Goal: Check status: Check status

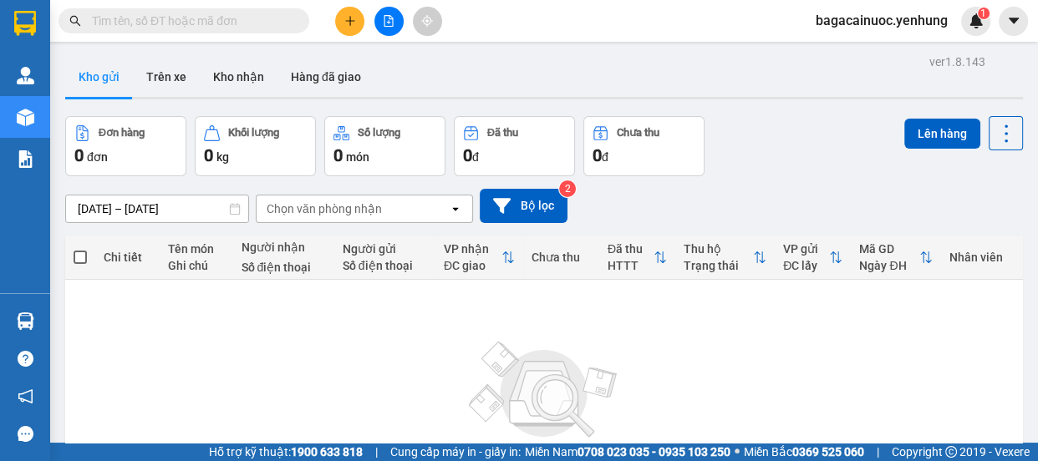
click at [384, 24] on icon "file-add" at bounding box center [389, 21] width 12 height 12
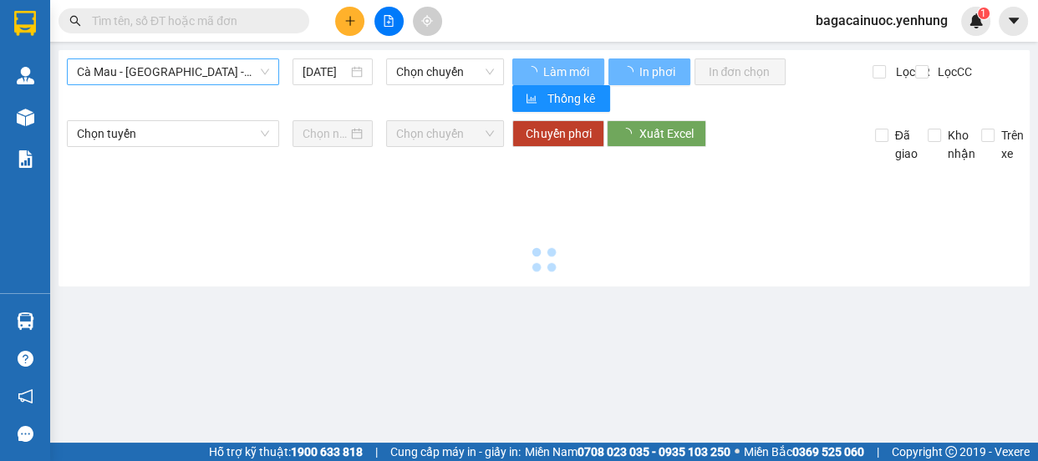
type input "13/09/2025"
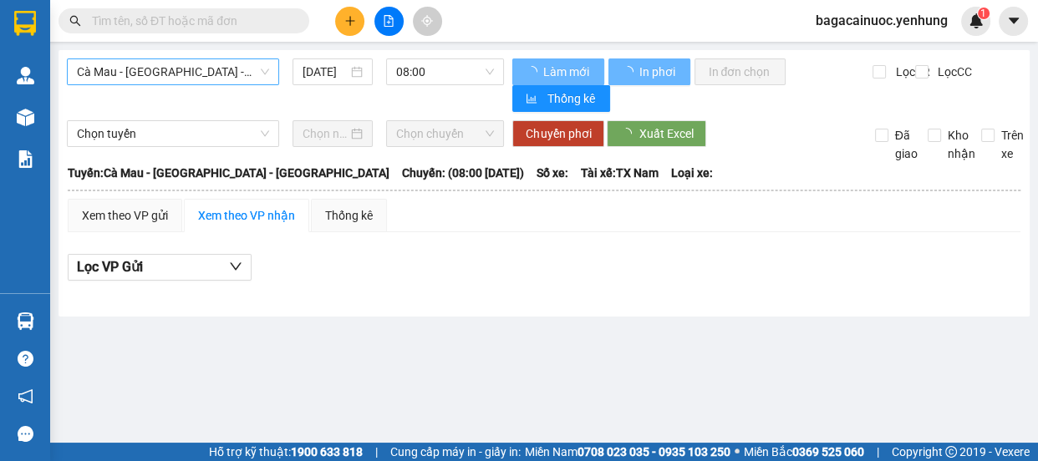
click at [233, 66] on span "Cà Mau - [GEOGRAPHIC_DATA] - [GEOGRAPHIC_DATA]" at bounding box center [173, 71] width 192 height 25
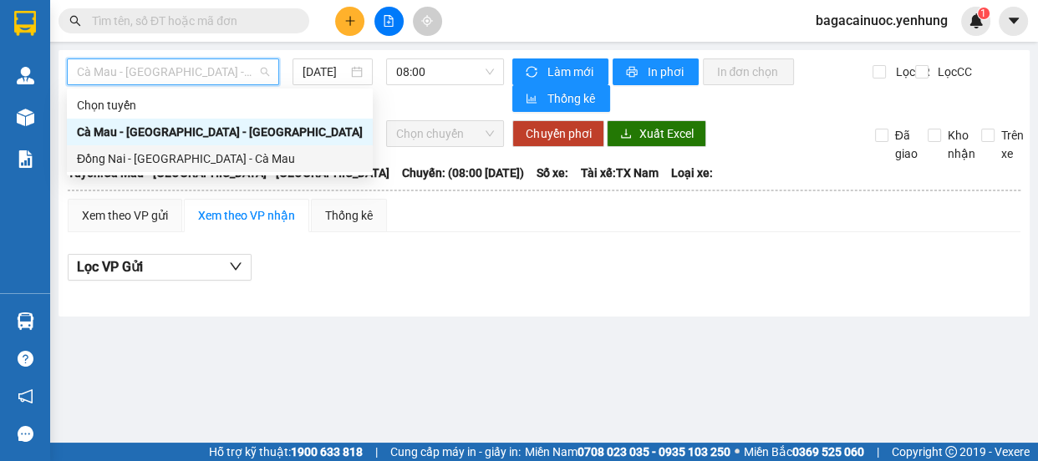
click at [152, 159] on div "Đồng Nai - [GEOGRAPHIC_DATA] - Cà Mau" at bounding box center [220, 159] width 286 height 18
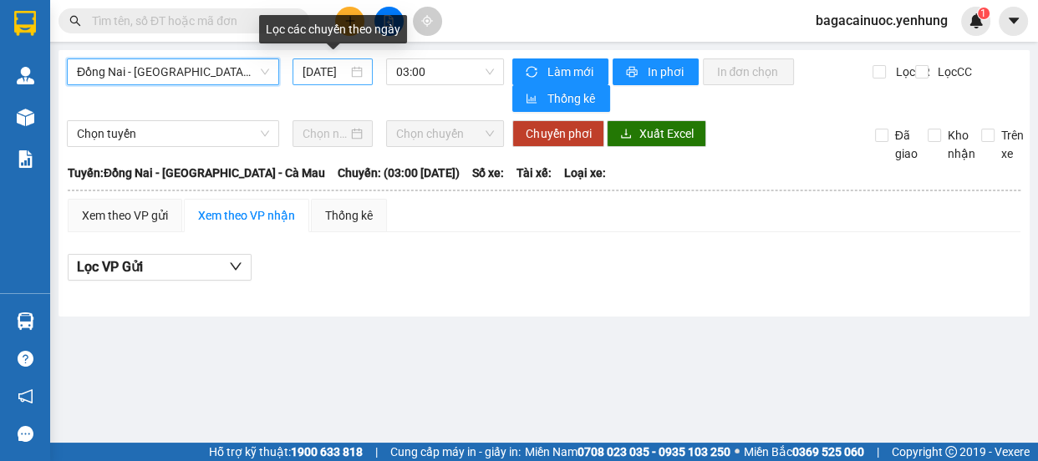
click at [311, 74] on input "13/09/2025" at bounding box center [325, 72] width 45 height 18
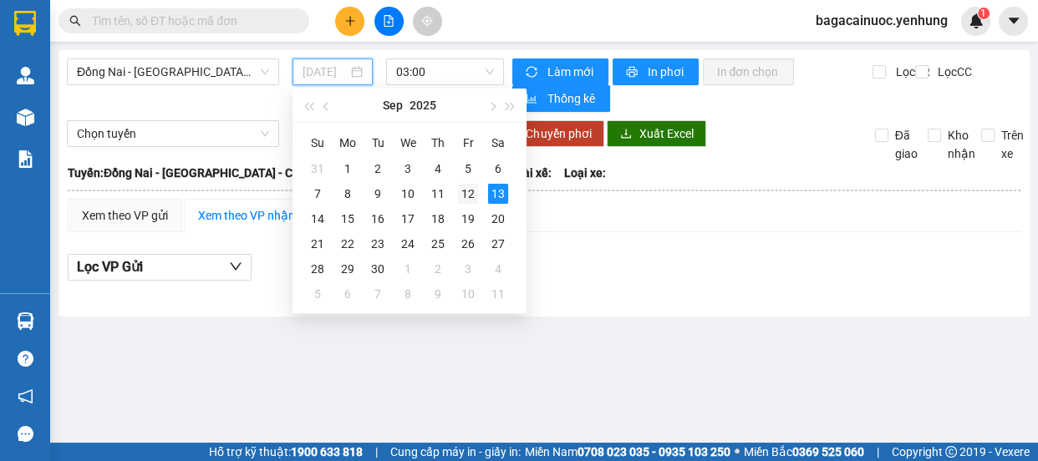
click at [472, 193] on div "12" at bounding box center [468, 194] width 20 height 20
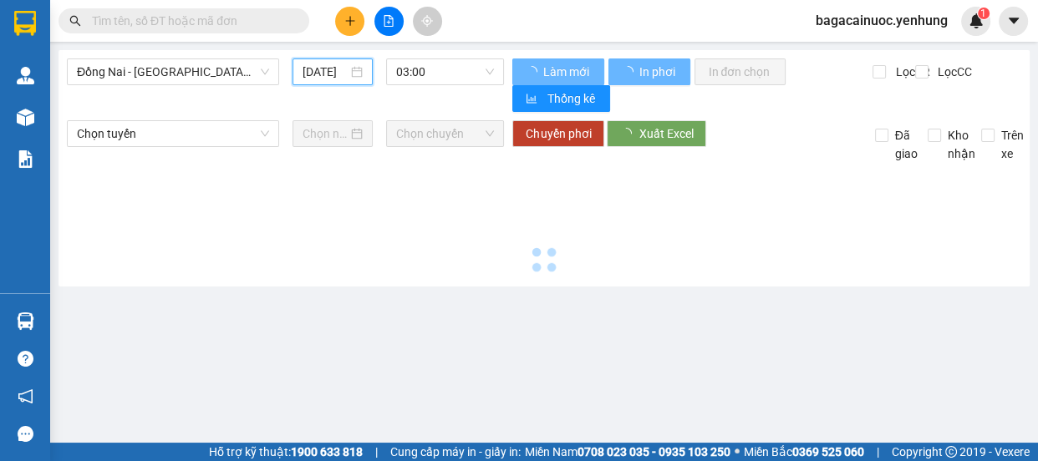
type input "[DATE]"
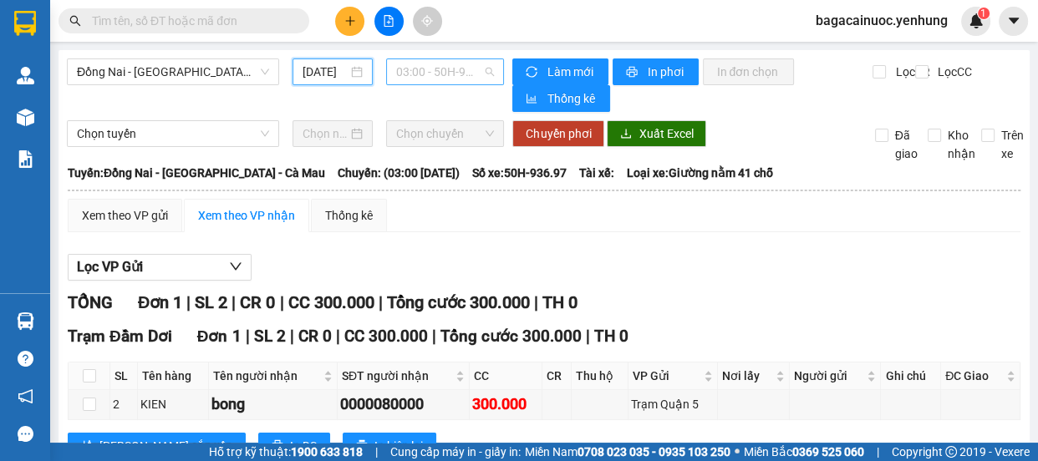
click at [443, 72] on span "03:00 - 50H-936.97" at bounding box center [445, 71] width 98 height 25
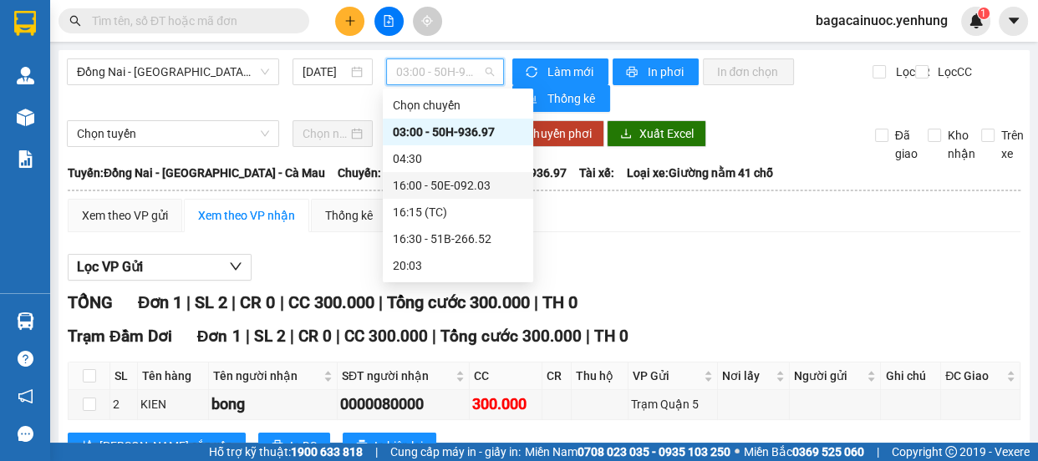
click at [446, 193] on div "16:00 - 50E-092.03" at bounding box center [458, 185] width 130 height 18
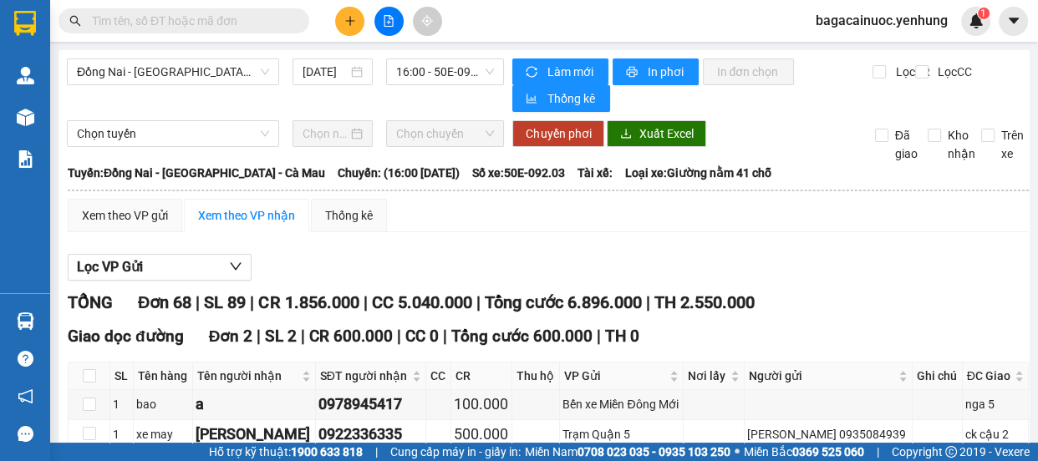
drag, startPoint x: 1023, startPoint y: 47, endPoint x: 1023, endPoint y: 60, distance: 13.4
click at [1023, 60] on main "Đồng Nai - Sài Gòn - Cà Mau 12/09/2025 16:00 - 50E-092.03 Làm mới In phơi In đơ…" at bounding box center [519, 221] width 1038 height 443
